Goal: Navigation & Orientation: Understand site structure

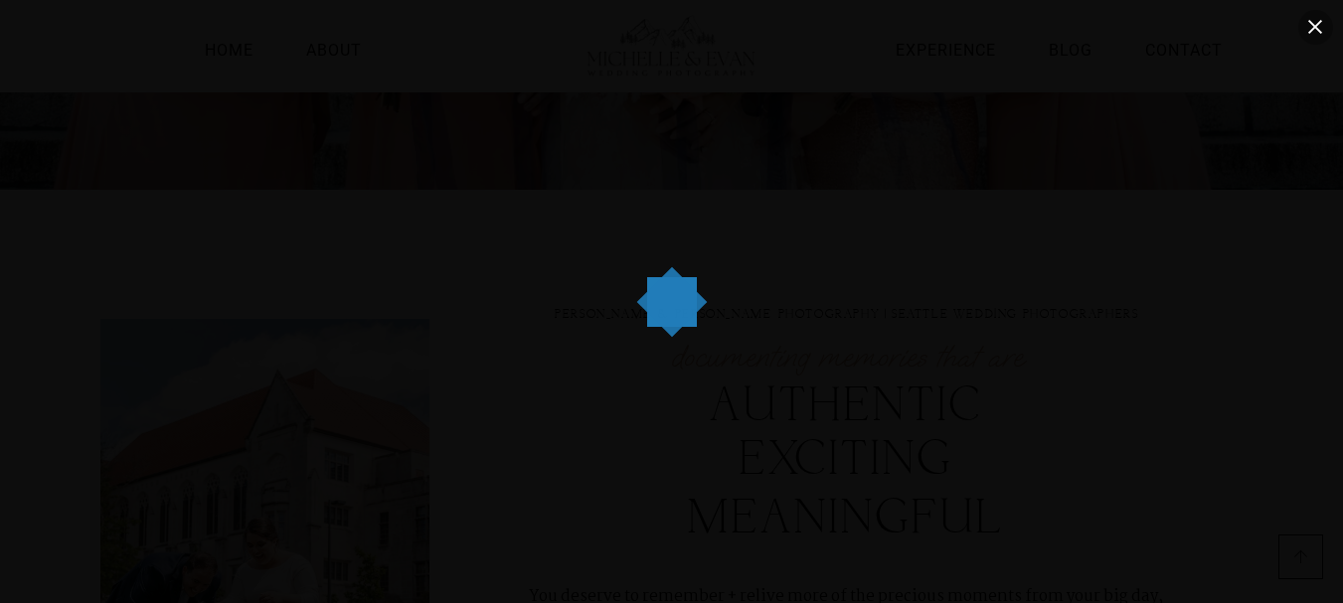
scroll to position [187, 0]
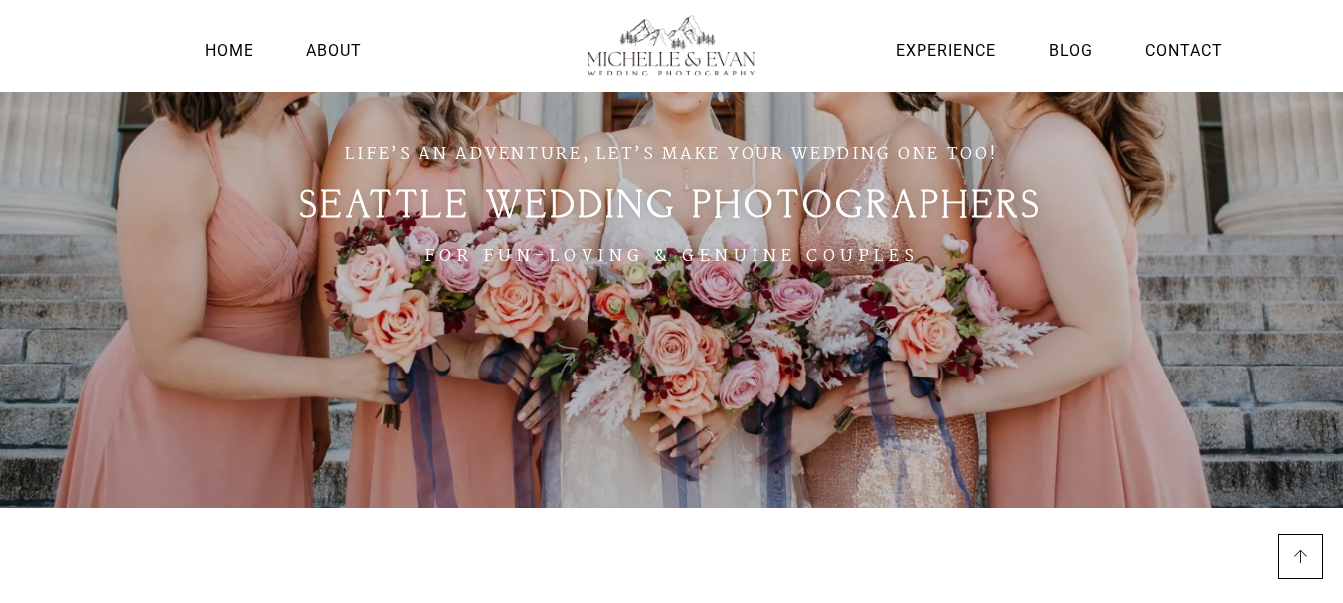
click at [1315, 32] on section "Home About Experience Blog Contact" at bounding box center [671, 46] width 1343 height 92
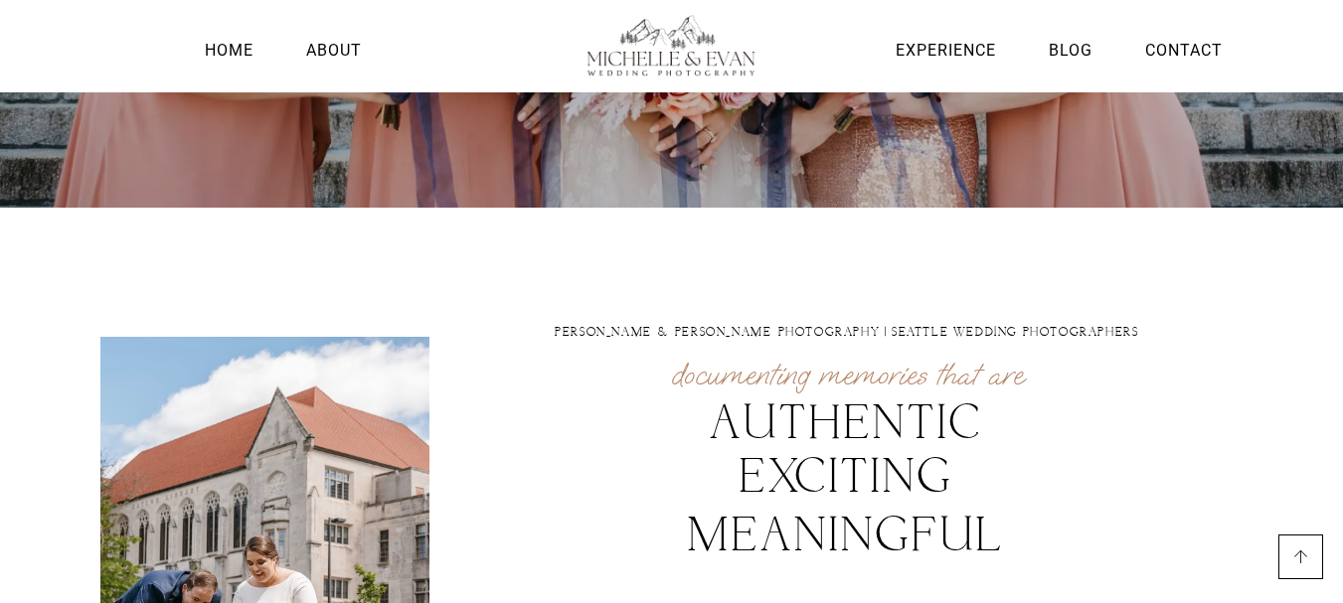
scroll to position [87, 0]
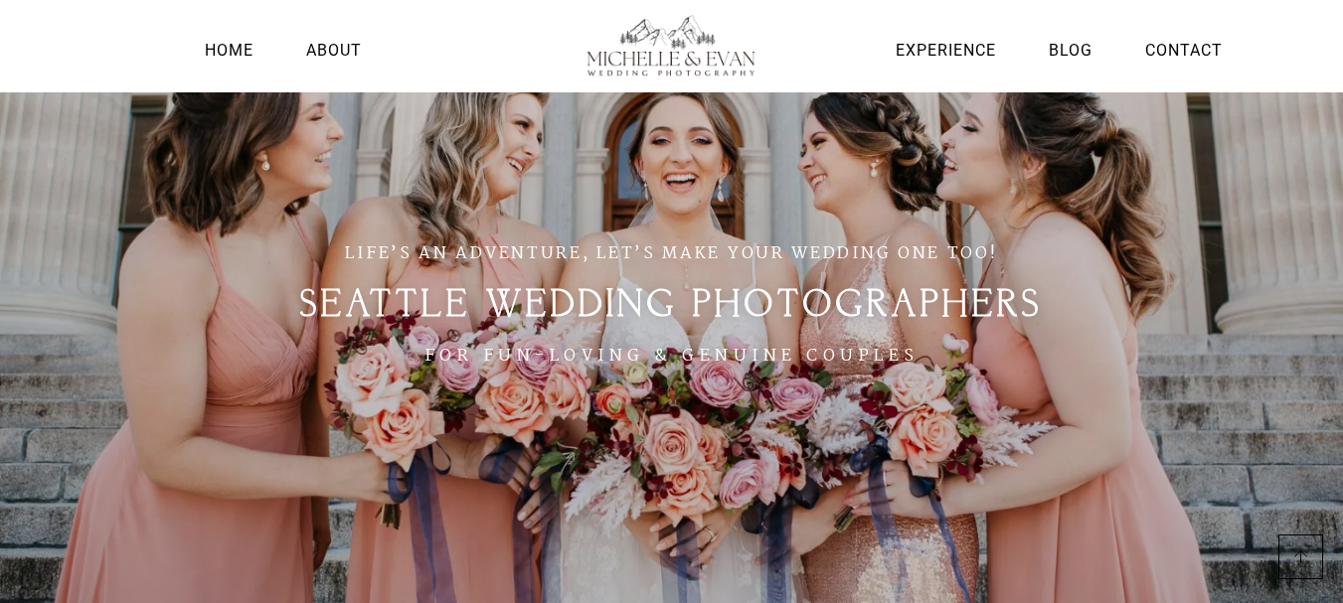
click at [349, 65] on li "About" at bounding box center [334, 51] width 66 height 52
click at [339, 51] on link "About" at bounding box center [334, 50] width 66 height 27
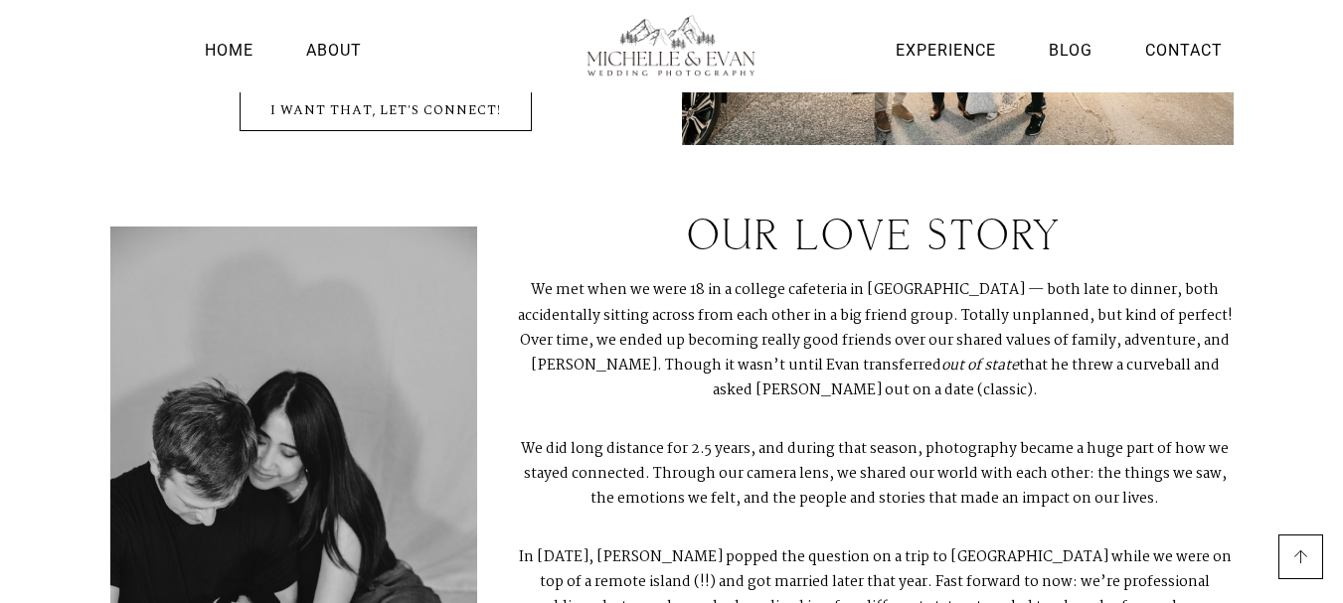
scroll to position [529, 0]
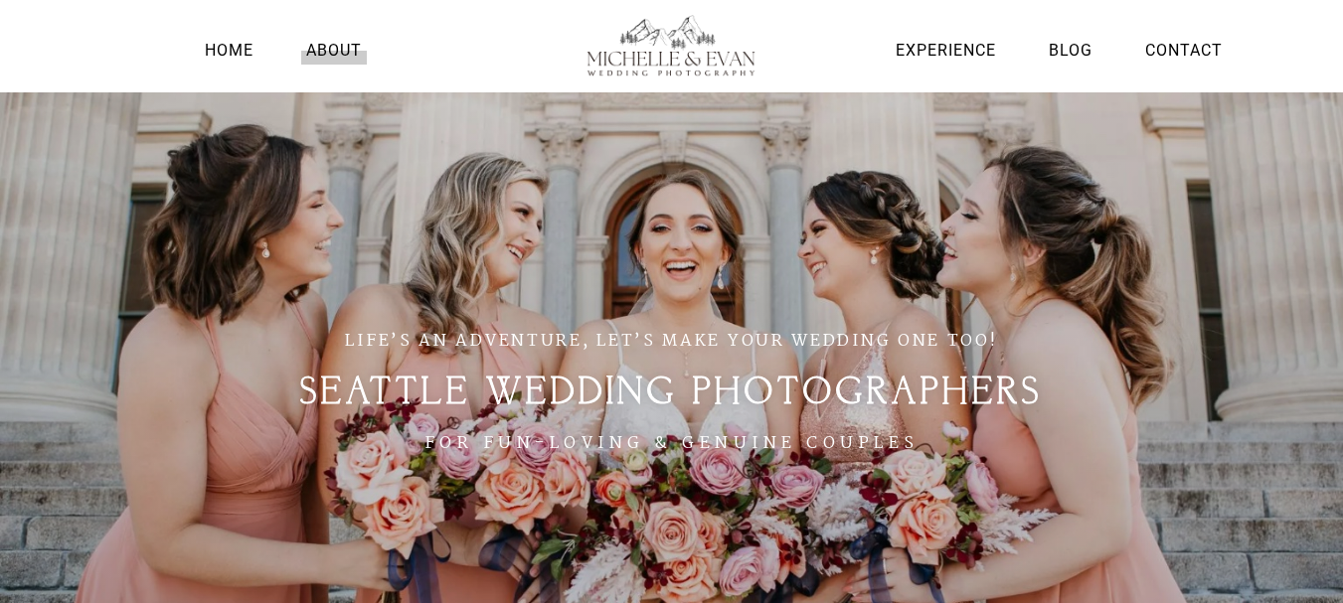
click at [318, 60] on link "About" at bounding box center [334, 50] width 66 height 27
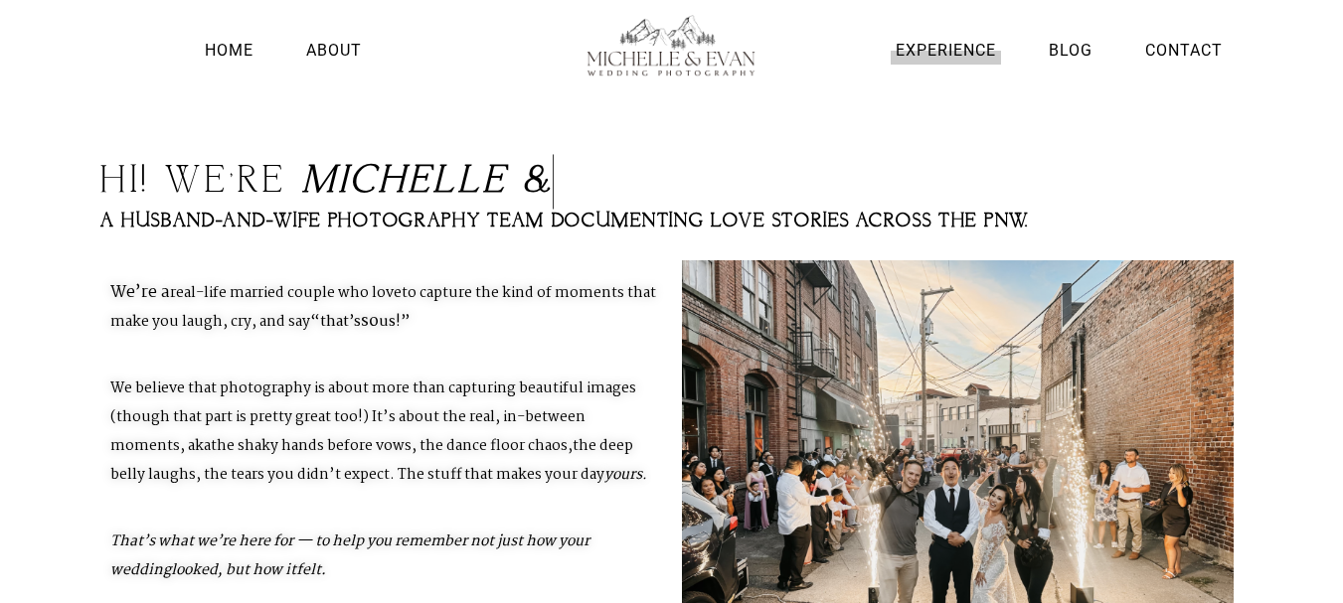
click at [949, 53] on link "Experience" at bounding box center [946, 50] width 110 height 27
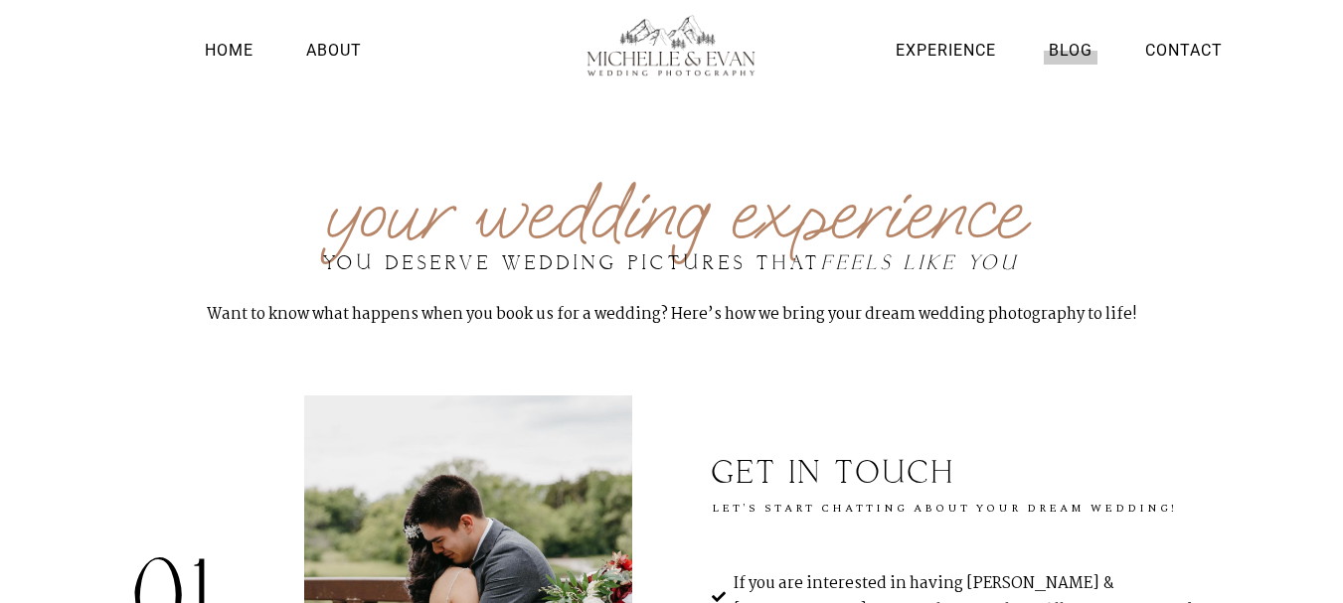
click at [1081, 56] on link "Blog" at bounding box center [1071, 50] width 54 height 27
